Goal: Find specific page/section: Find specific page/section

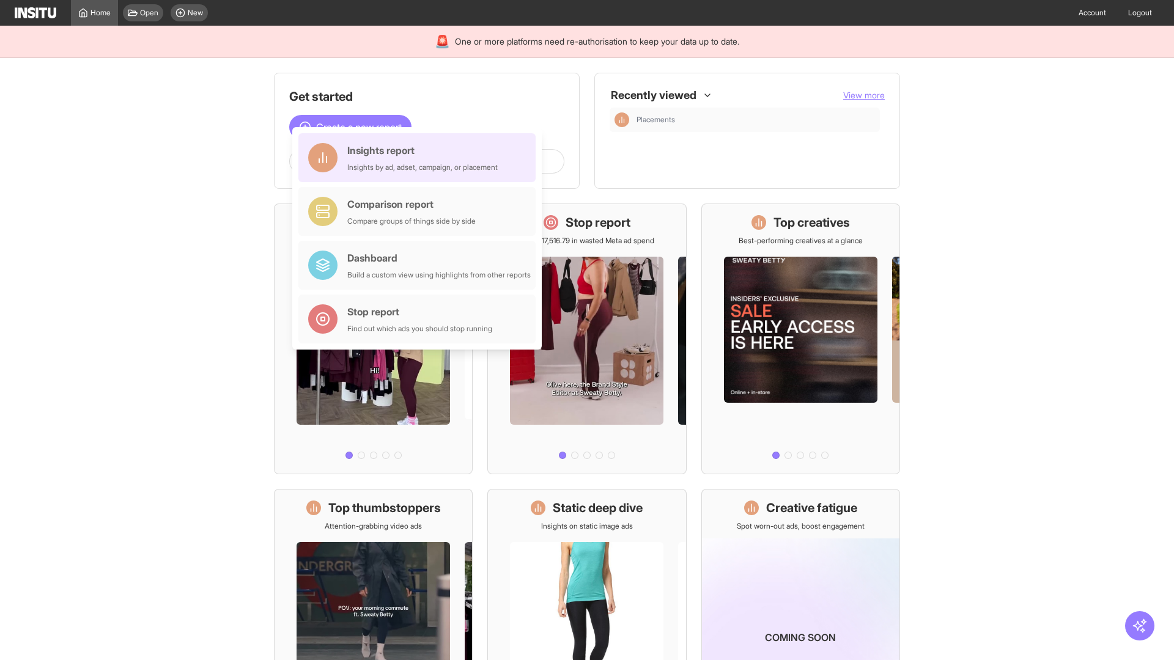
click at [420, 158] on div "Insights report Insights by ad, adset, campaign, or placement" at bounding box center [422, 157] width 150 height 29
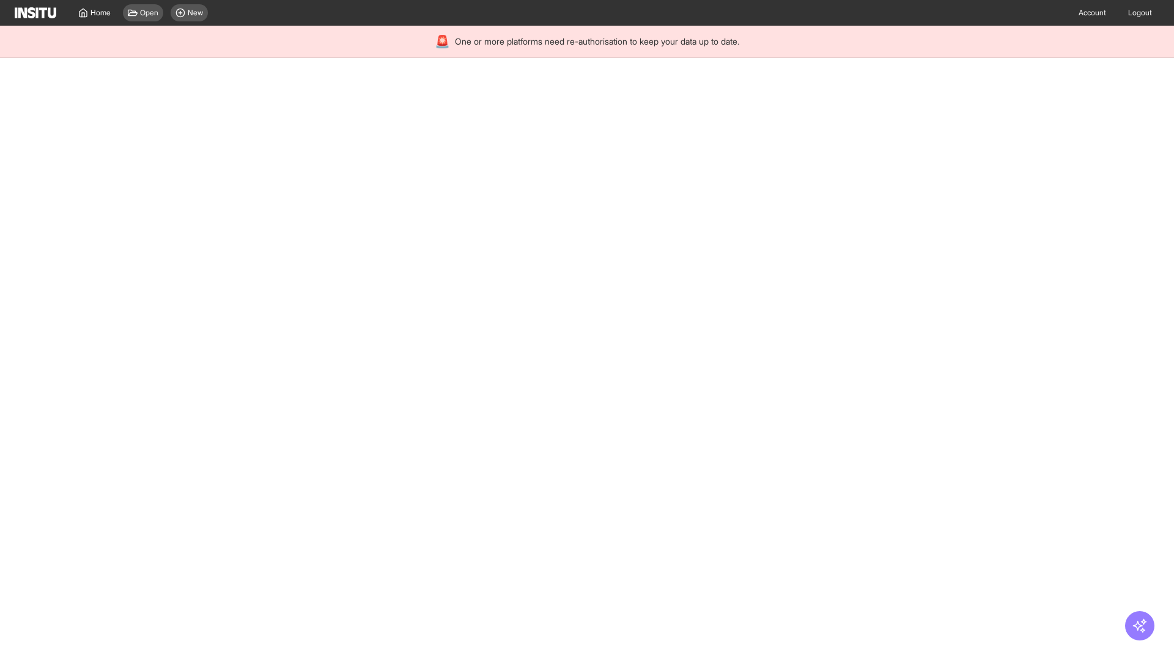
select select "**"
